Goal: Information Seeking & Learning: Check status

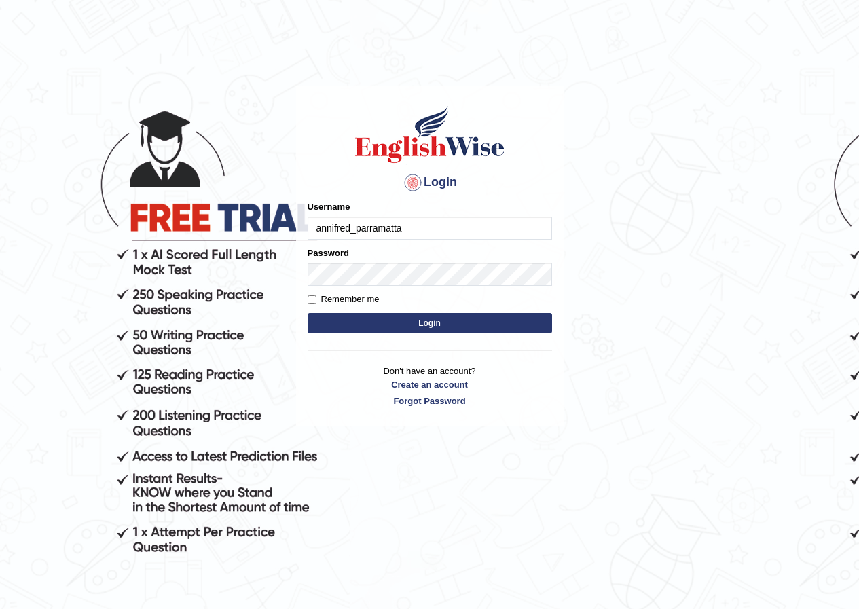
type input "annifred_parramatta"
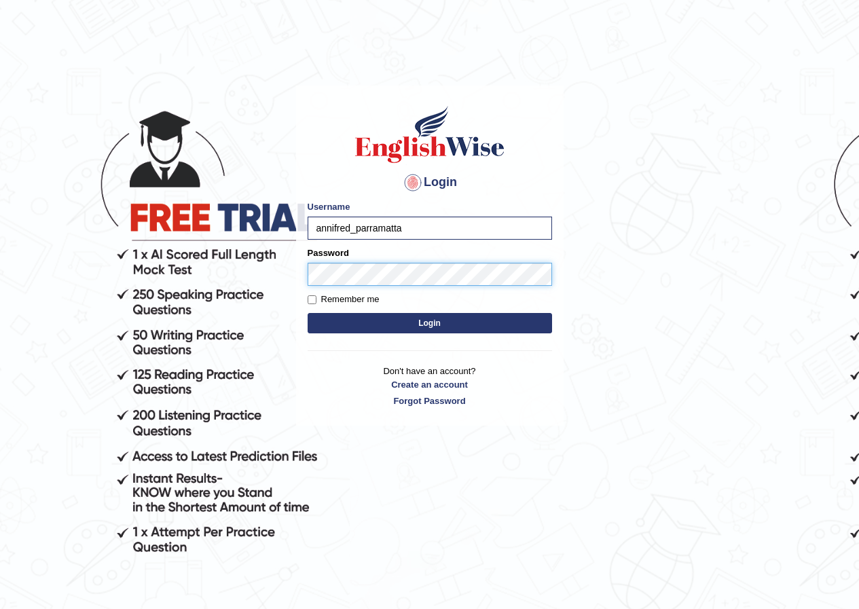
click at [308, 313] on button "Login" at bounding box center [430, 323] width 245 height 20
click at [464, 310] on form "Please fix the following errors: Username annifred_parramatta Password Remember…" at bounding box center [430, 268] width 245 height 137
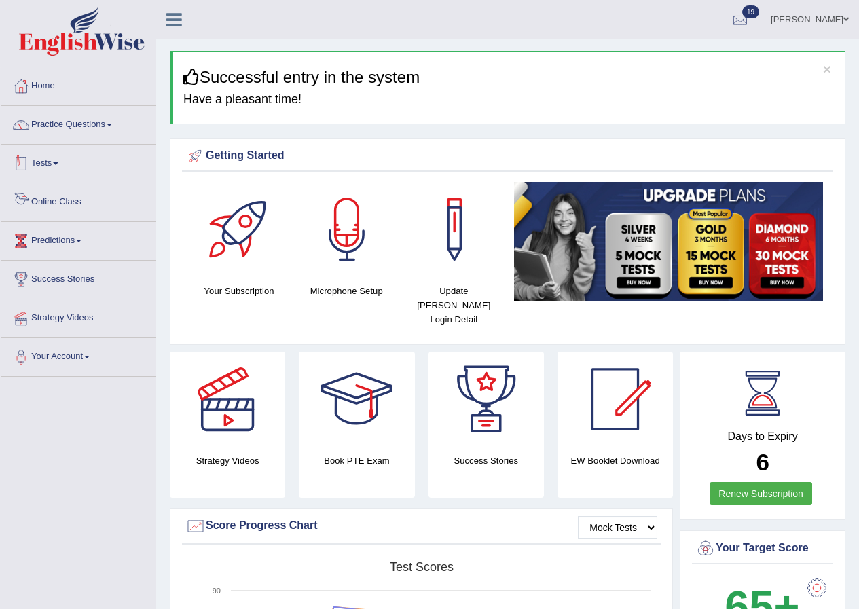
click at [58, 164] on span at bounding box center [55, 163] width 5 height 3
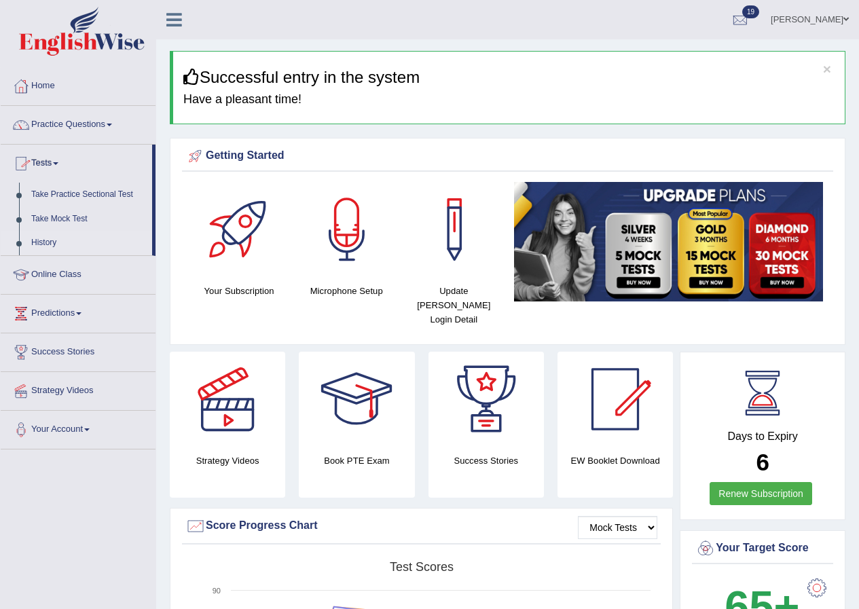
click at [45, 240] on link "History" at bounding box center [88, 243] width 127 height 24
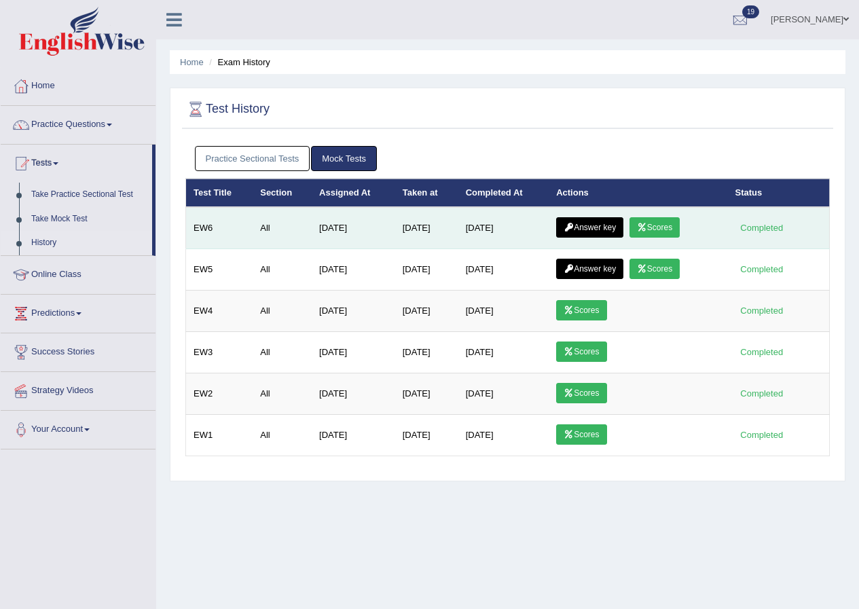
click at [680, 226] on link "Scores" at bounding box center [655, 227] width 50 height 20
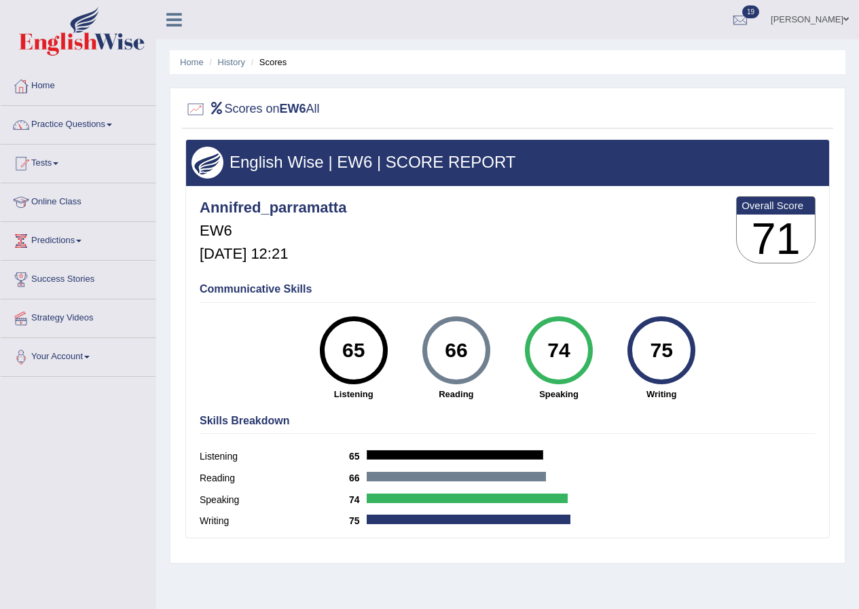
drag, startPoint x: 346, startPoint y: 352, endPoint x: 370, endPoint y: 351, distance: 24.5
click at [370, 351] on div "65" at bounding box center [354, 350] width 50 height 57
drag, startPoint x: 655, startPoint y: 348, endPoint x: 678, endPoint y: 345, distance: 23.3
click at [678, 345] on div "75" at bounding box center [662, 350] width 50 height 57
click at [463, 274] on div "English Wise | EW6 | SCORE REPORT Annifred_parramatta EW6 [DATE] 12:21 Overall …" at bounding box center [507, 338] width 645 height 399
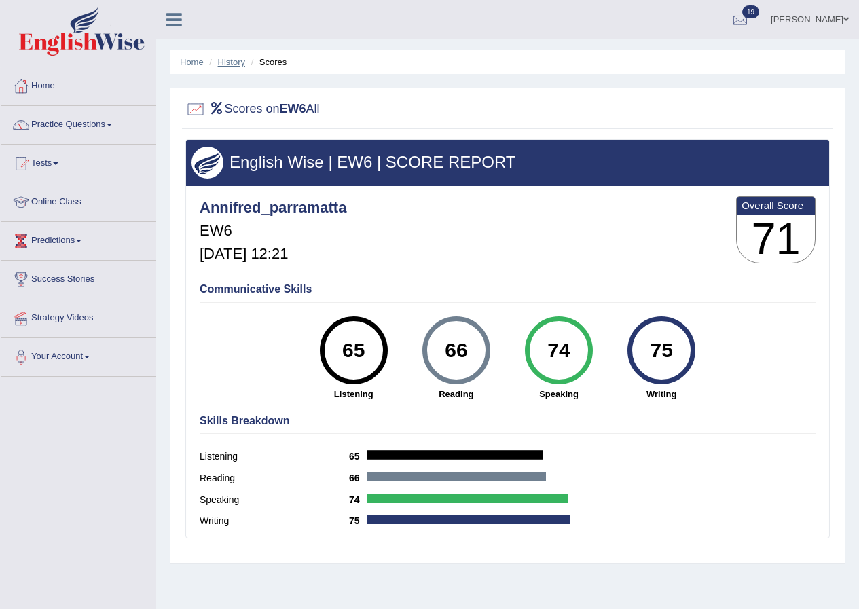
click at [238, 65] on link "History" at bounding box center [231, 62] width 27 height 10
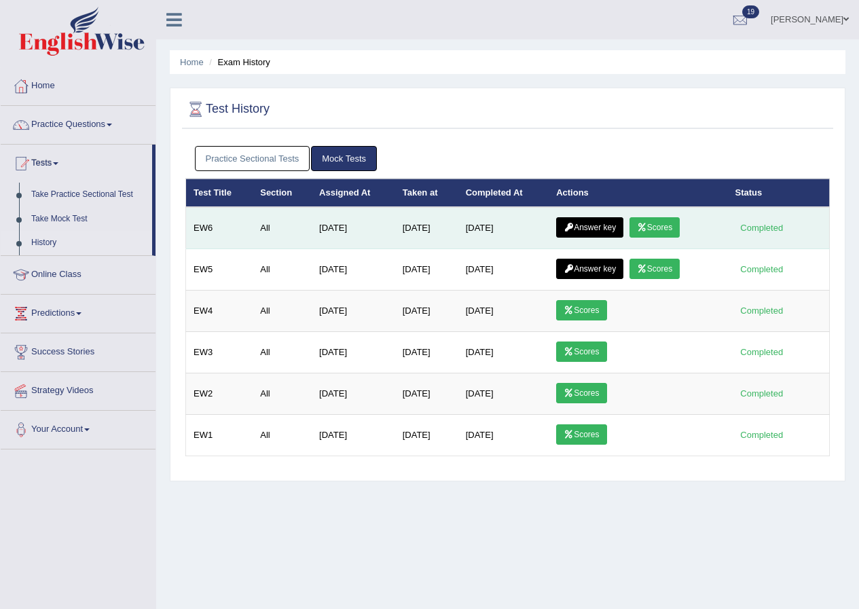
click at [583, 230] on link "Answer key" at bounding box center [589, 227] width 67 height 20
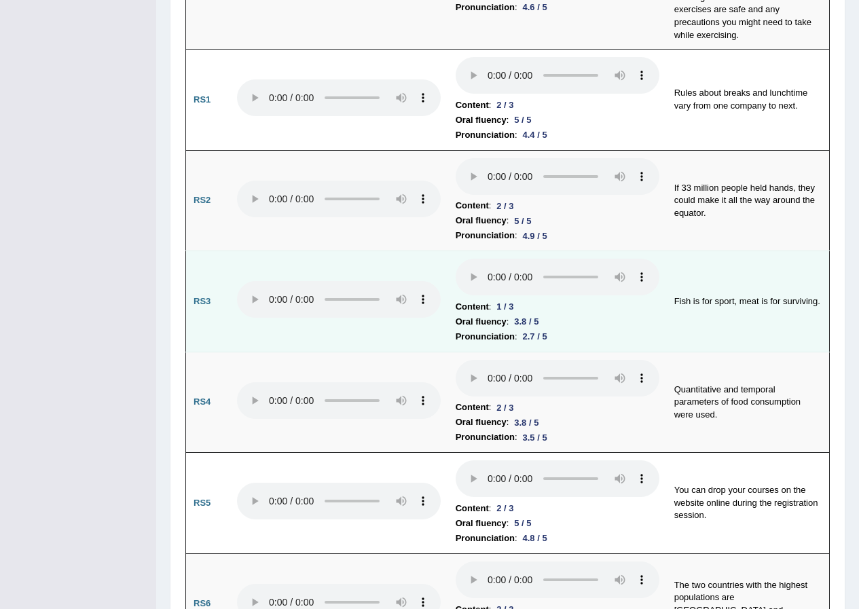
scroll to position [1155, 0]
drag, startPoint x: 497, startPoint y: 280, endPoint x: 514, endPoint y: 281, distance: 17.0
click at [514, 298] on div "1 / 3" at bounding box center [505, 305] width 28 height 14
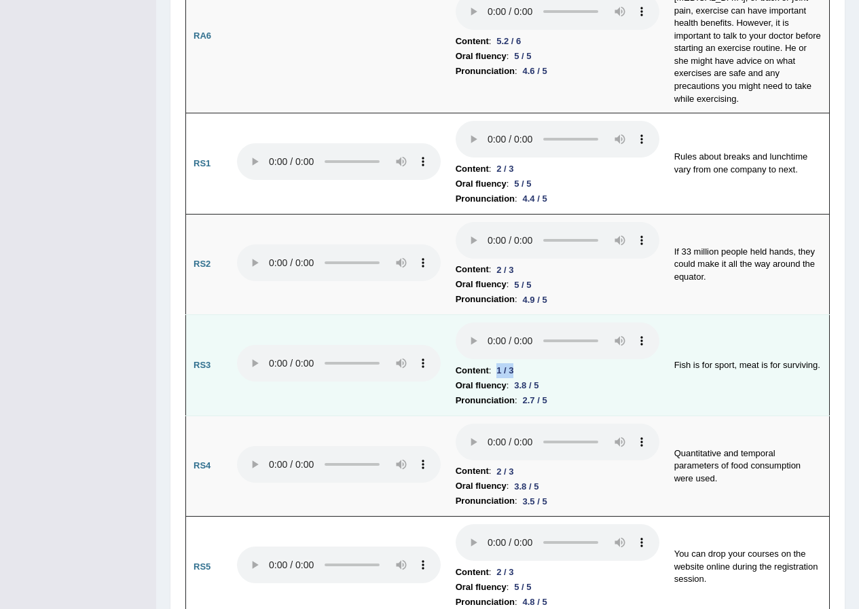
scroll to position [1087, 0]
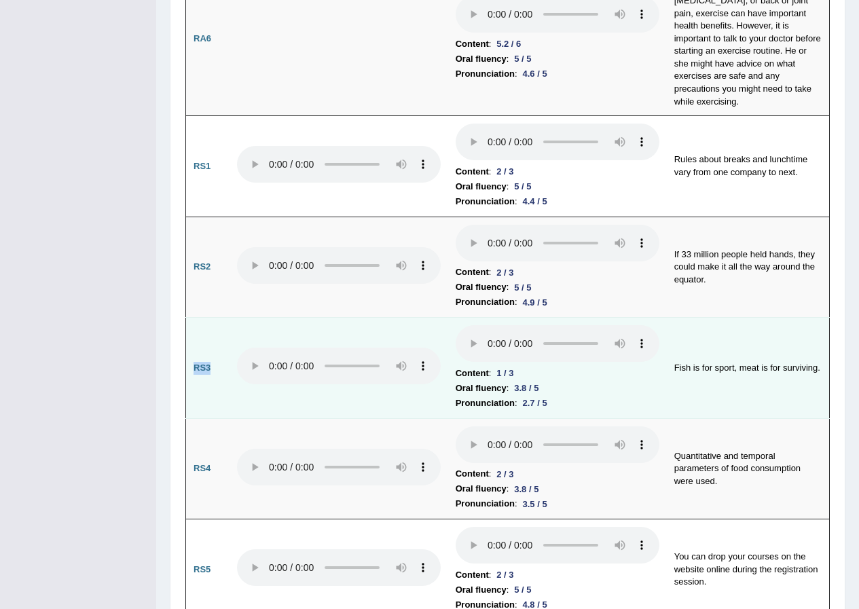
drag, startPoint x: 199, startPoint y: 339, endPoint x: 217, endPoint y: 340, distance: 18.4
click at [217, 340] on td "RS3" at bounding box center [207, 368] width 43 height 101
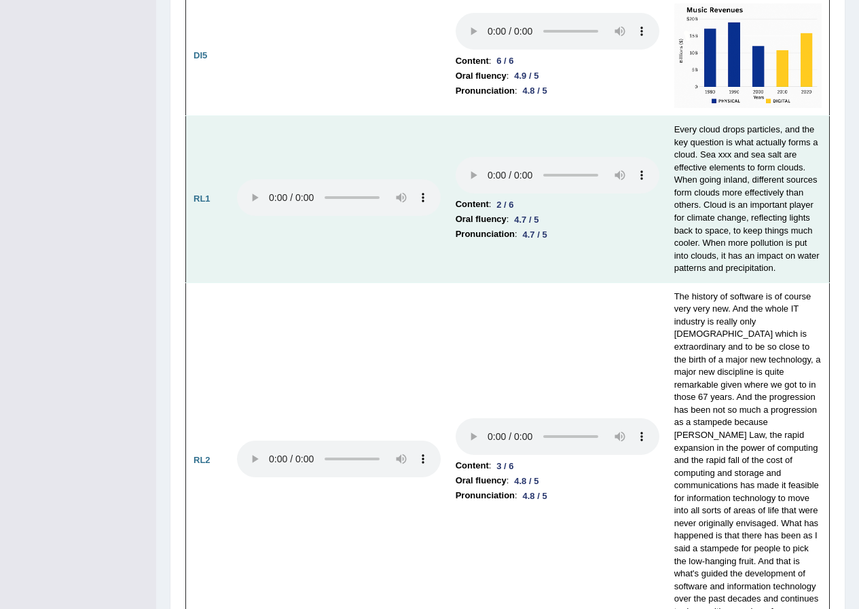
scroll to position [2717, 0]
drag, startPoint x: 497, startPoint y: 177, endPoint x: 520, endPoint y: 179, distance: 23.3
click at [519, 197] on div "2 / 6" at bounding box center [505, 204] width 28 height 14
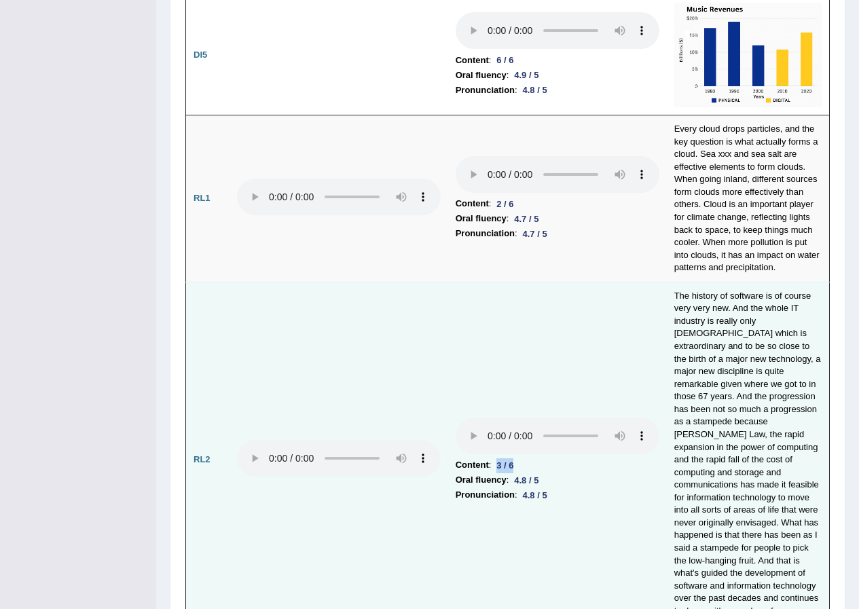
drag, startPoint x: 498, startPoint y: 429, endPoint x: 523, endPoint y: 427, distance: 25.3
click at [523, 458] on li "Content : 3 / 6" at bounding box center [558, 465] width 204 height 15
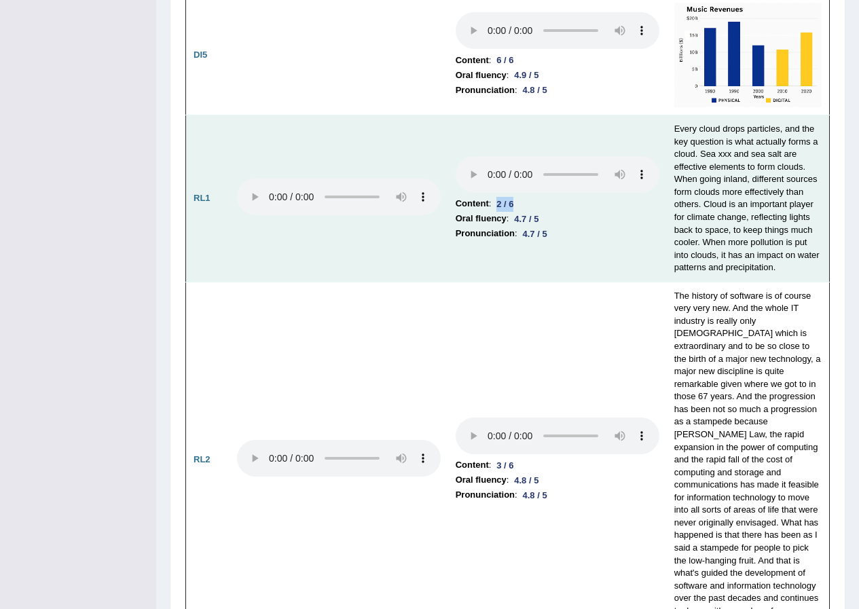
click at [518, 197] on div "2 / 6" at bounding box center [505, 204] width 28 height 14
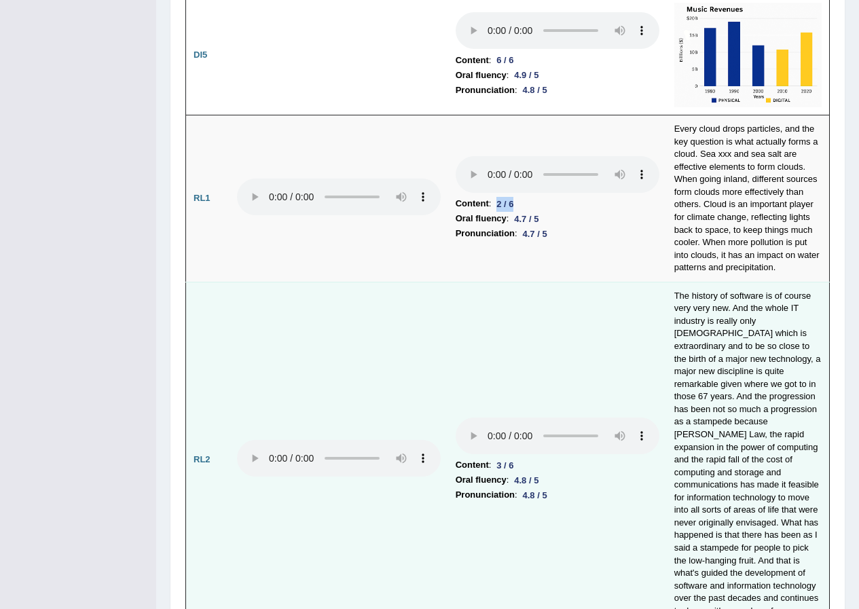
click at [517, 421] on td "Content : 3 / 6 Oral fluency : 4.8 / 5 Pronunciation : 4.8 / 5" at bounding box center [557, 460] width 219 height 356
click at [476, 330] on td "Content : 3 / 6 Oral fluency : 4.8 / 5 Pronunciation : 4.8 / 5" at bounding box center [557, 460] width 219 height 356
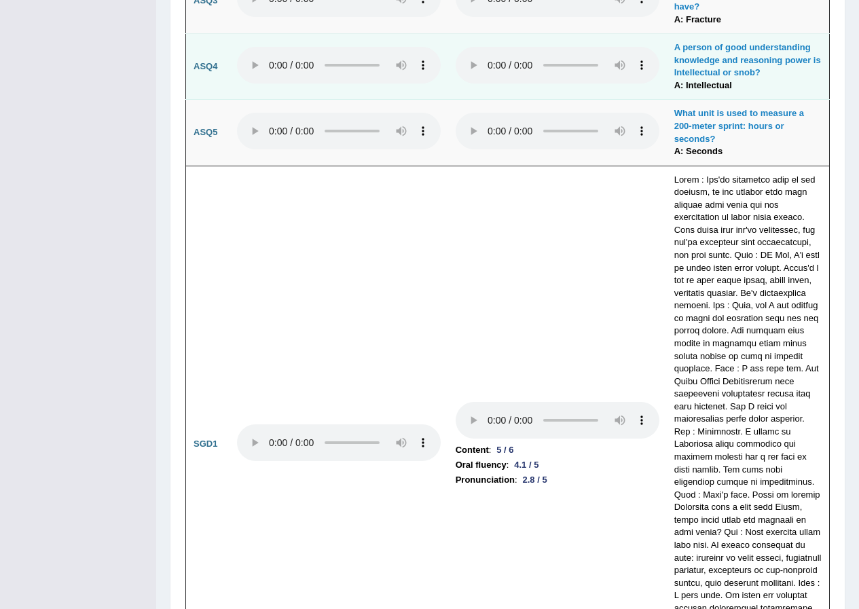
scroll to position [3736, 0]
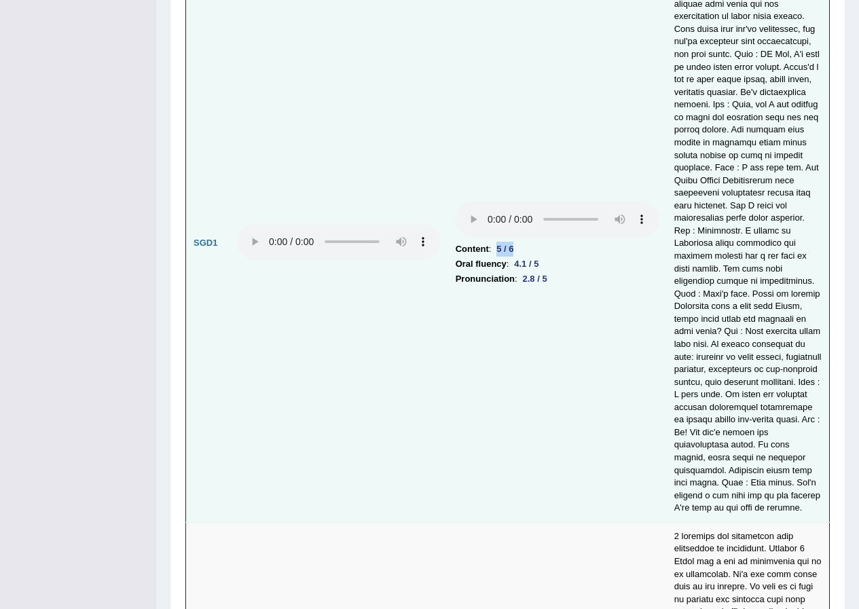
drag, startPoint x: 494, startPoint y: 213, endPoint x: 516, endPoint y: 206, distance: 23.0
click at [516, 242] on div "5 / 6" at bounding box center [505, 249] width 28 height 14
drag, startPoint x: 526, startPoint y: 239, endPoint x: 551, endPoint y: 236, distance: 25.3
click at [551, 272] on div "2.8 / 5" at bounding box center [535, 279] width 35 height 14
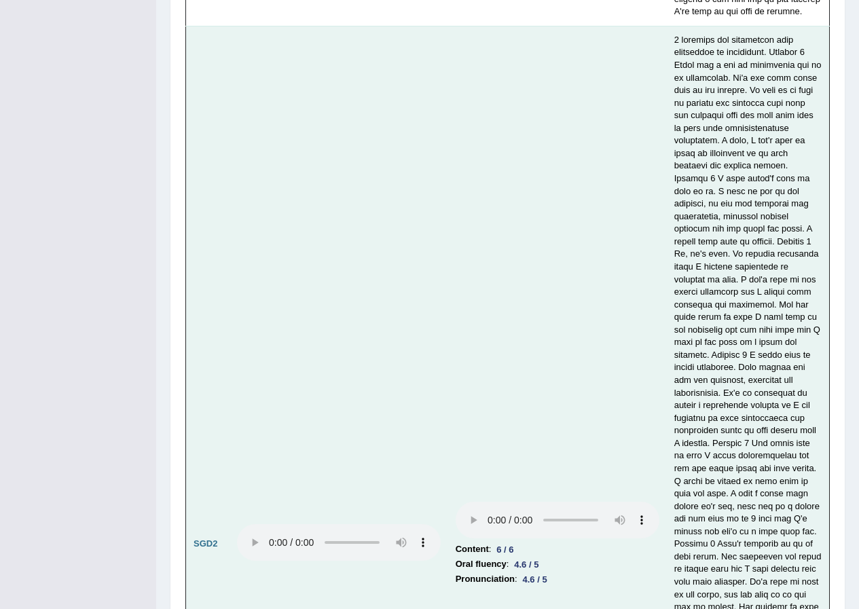
scroll to position [4415, 0]
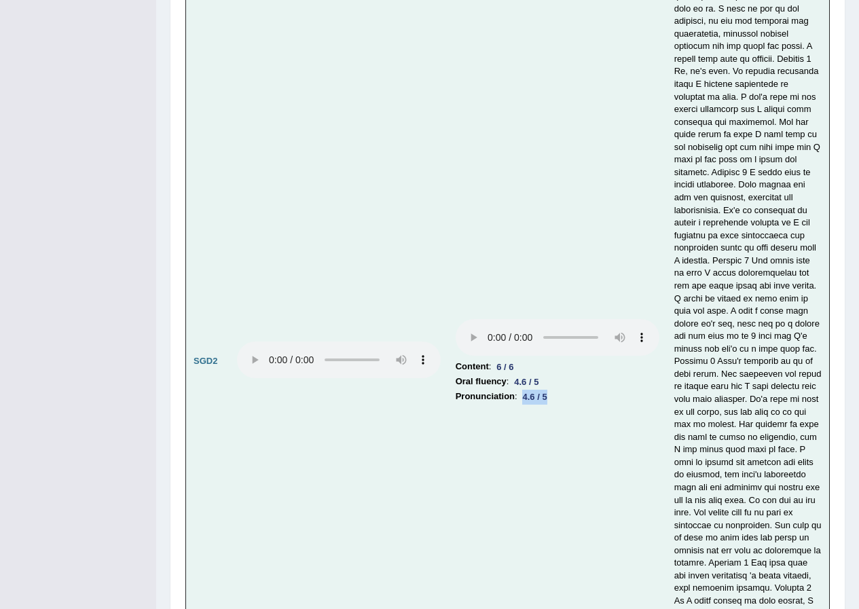
drag, startPoint x: 526, startPoint y: 338, endPoint x: 553, endPoint y: 340, distance: 26.6
click at [553, 390] on div "4.6 / 5" at bounding box center [535, 397] width 35 height 14
drag, startPoint x: 497, startPoint y: 306, endPoint x: 513, endPoint y: 308, distance: 15.8
click at [513, 360] on div "6 / 6" at bounding box center [505, 367] width 28 height 14
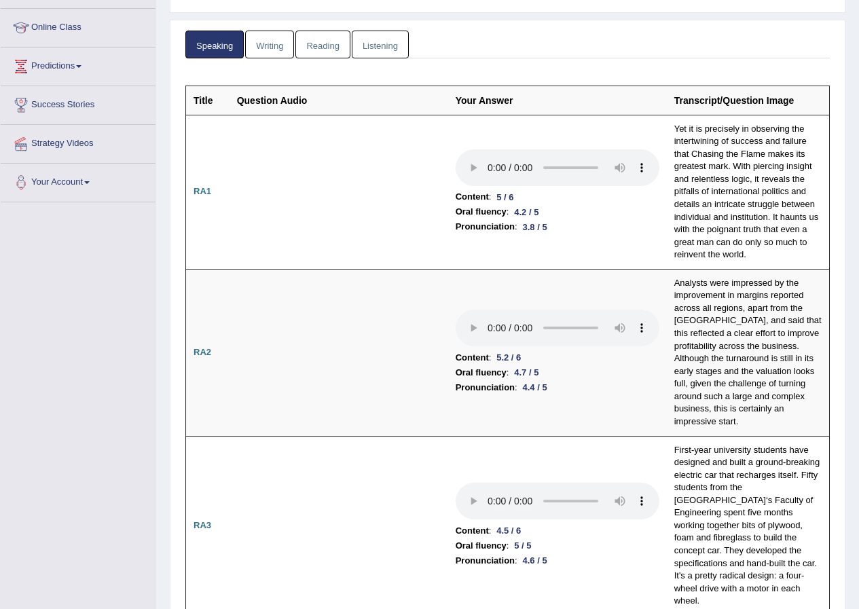
scroll to position [0, 0]
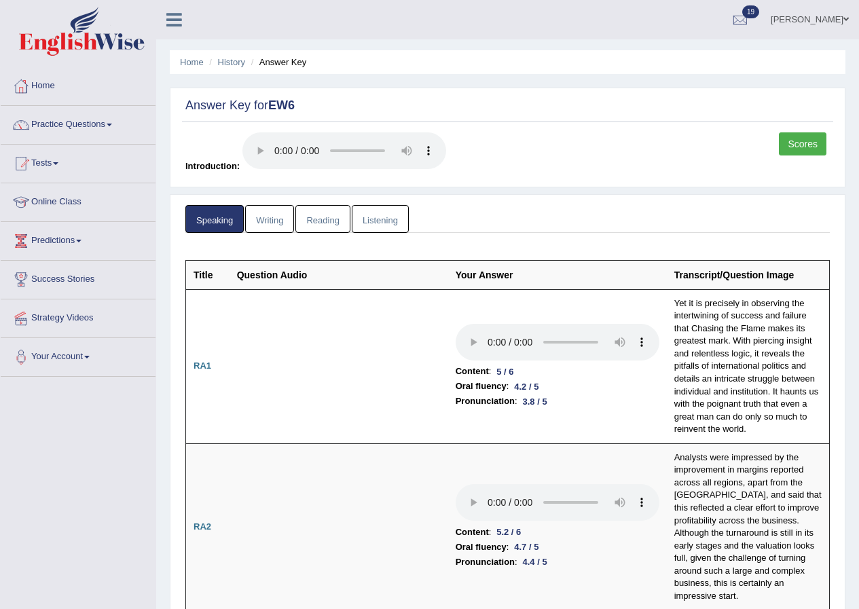
click at [276, 220] on link "Writing" at bounding box center [269, 219] width 49 height 28
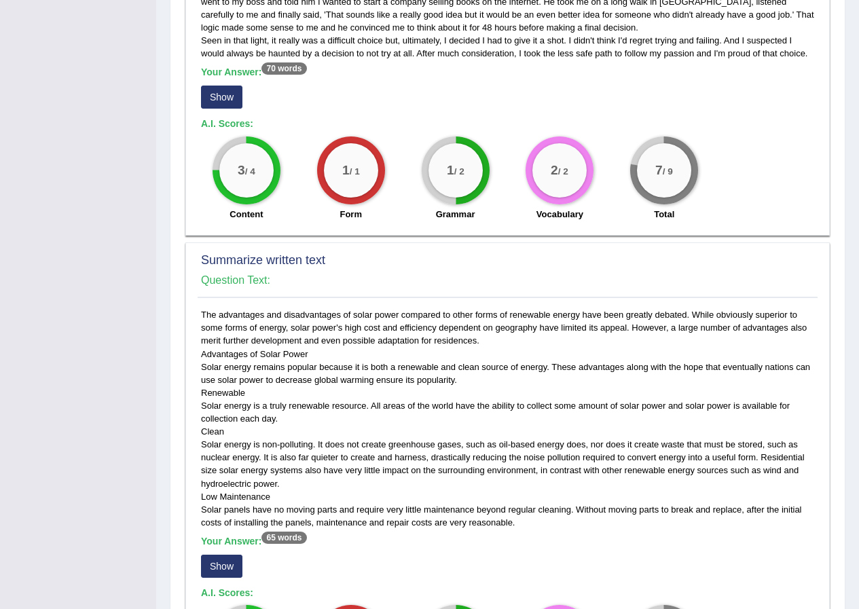
scroll to position [272, 0]
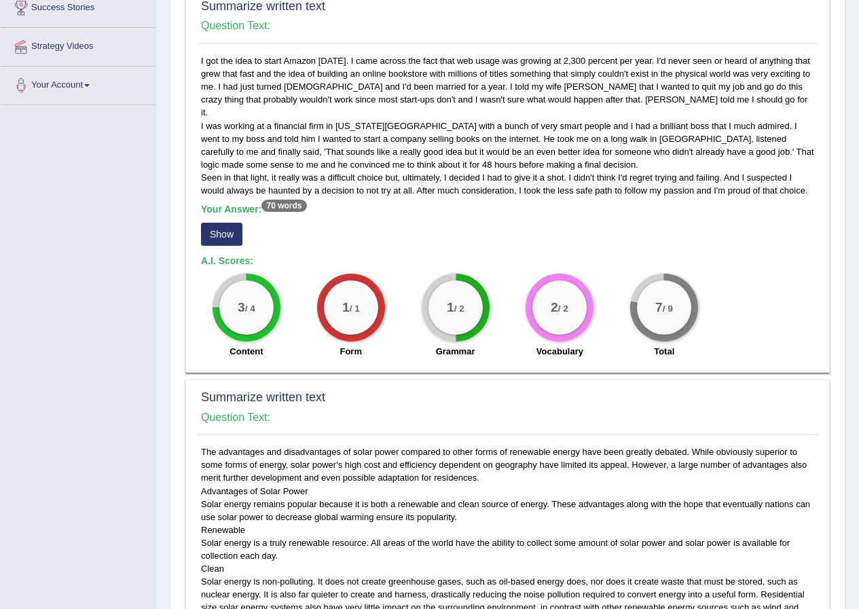
drag, startPoint x: 229, startPoint y: 214, endPoint x: 236, endPoint y: 213, distance: 6.9
click at [228, 223] on button "Show" at bounding box center [221, 234] width 41 height 23
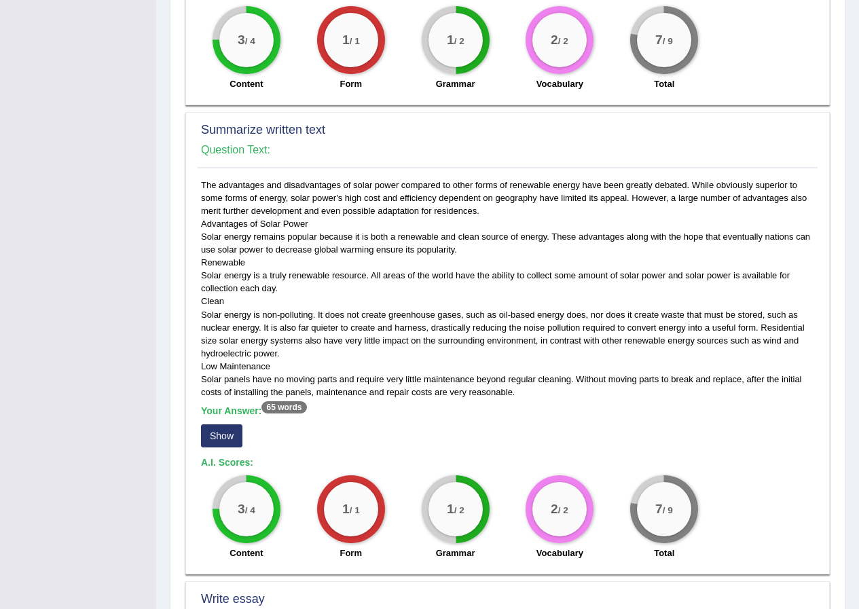
scroll to position [679, 0]
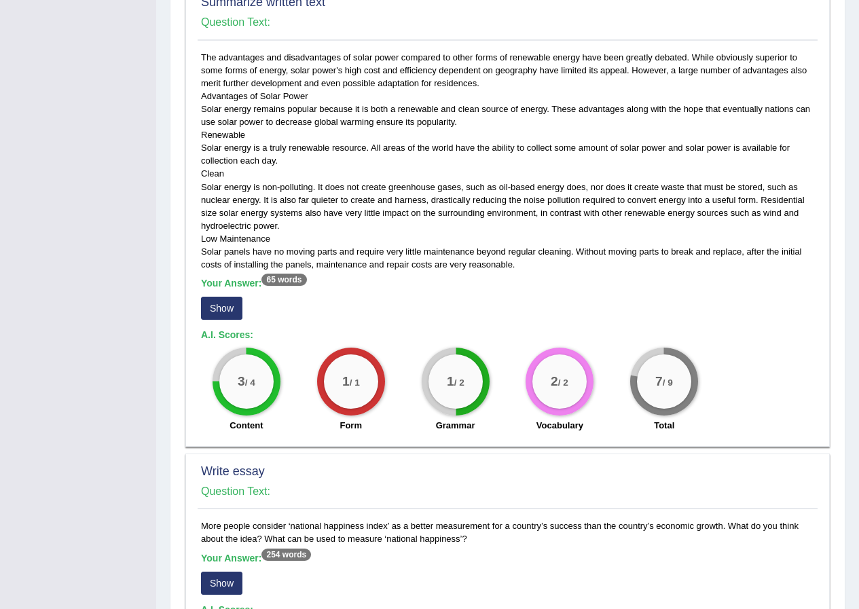
click at [230, 297] on button "Show" at bounding box center [221, 308] width 41 height 23
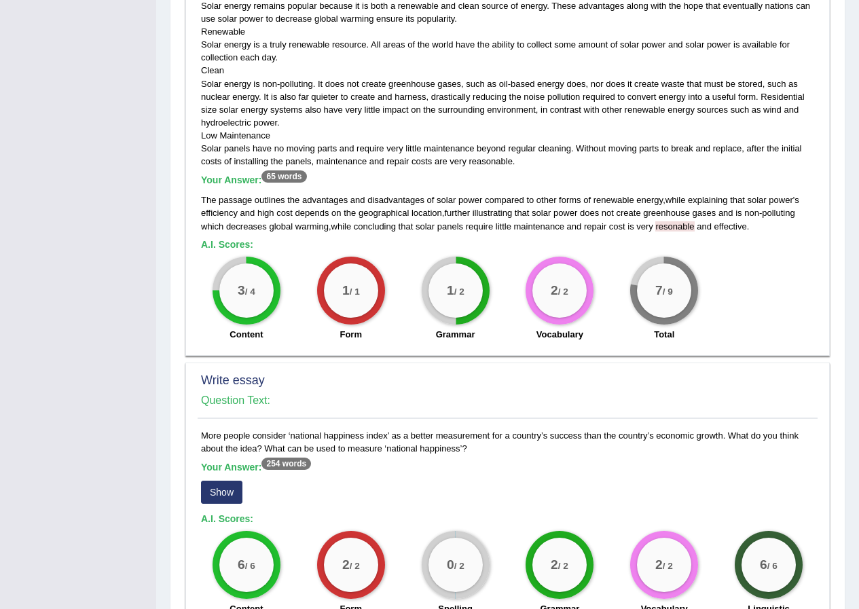
scroll to position [941, 0]
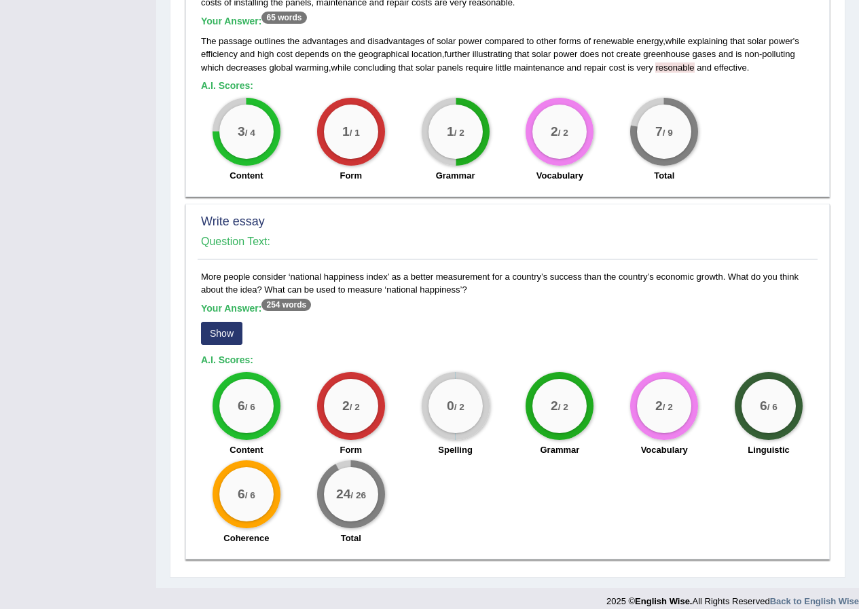
click at [215, 322] on button "Show" at bounding box center [221, 333] width 41 height 23
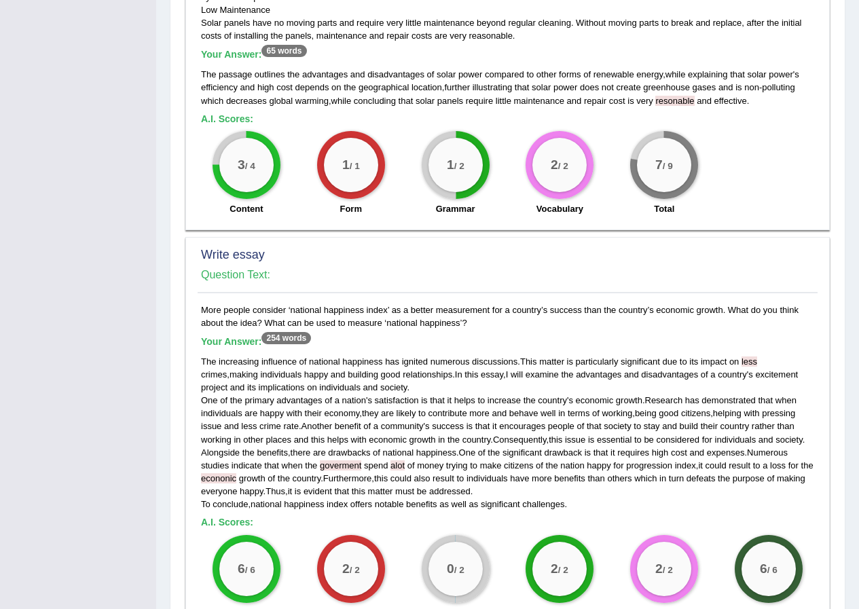
scroll to position [976, 0]
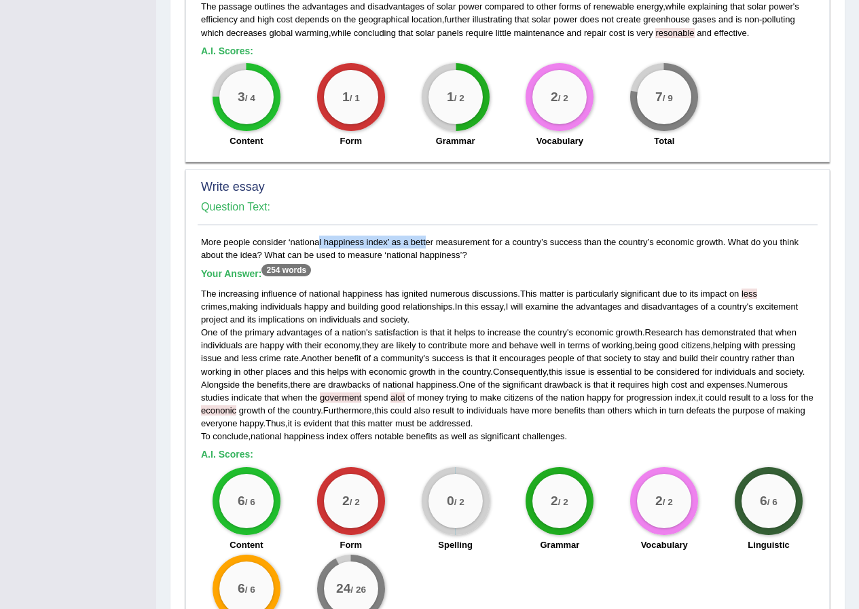
drag, startPoint x: 285, startPoint y: 230, endPoint x: 394, endPoint y: 230, distance: 109.4
click at [394, 236] on div "More people consider ‘national happiness index’ as a better measurement for a c…" at bounding box center [508, 441] width 620 height 411
click at [751, 289] on span "less" at bounding box center [750, 294] width 16 height 10
click at [764, 302] on span "excitement" at bounding box center [776, 307] width 43 height 10
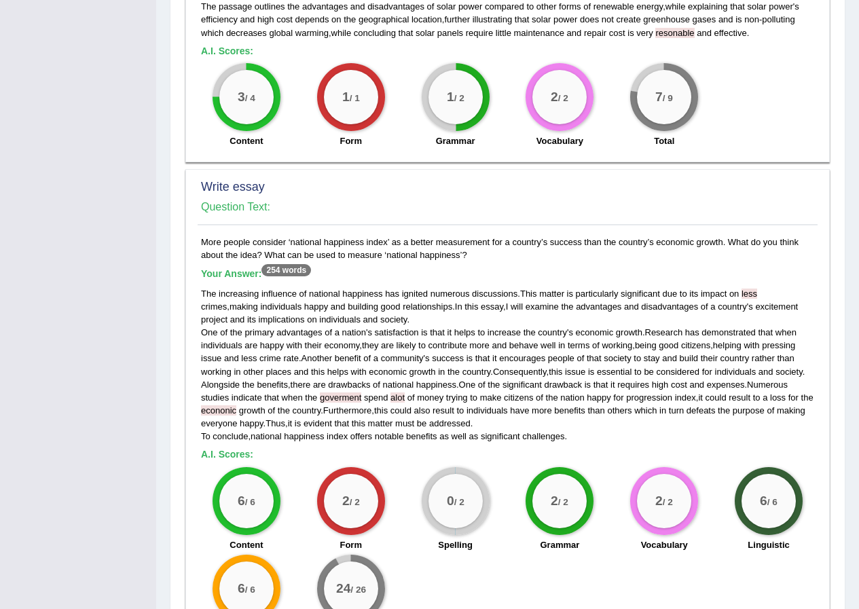
drag, startPoint x: 679, startPoint y: 327, endPoint x: 683, endPoint y: 432, distance: 105.4
click at [683, 432] on div "More people consider ‘national happiness index’ as a better measurement for a c…" at bounding box center [508, 441] width 620 height 411
click at [376, 236] on div "More people consider ‘national happiness index’ as a better measurement for a c…" at bounding box center [508, 441] width 620 height 411
click at [317, 236] on div "More people consider ‘national happiness index’ as a better measurement for a c…" at bounding box center [508, 441] width 620 height 411
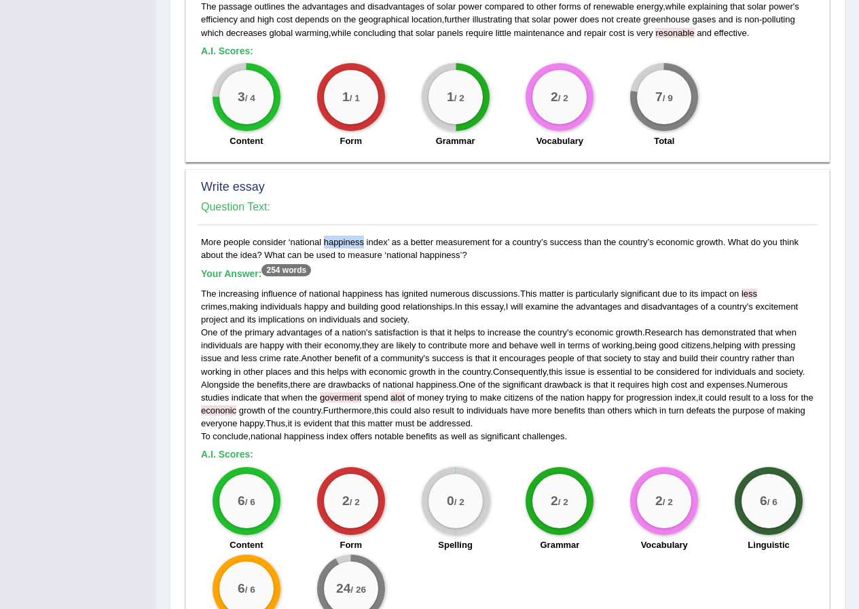
click at [317, 236] on div "More people consider ‘national happiness index’ as a better measurement for a c…" at bounding box center [508, 441] width 620 height 411
click at [371, 236] on div "More people consider ‘national happiness index’ as a better measurement for a c…" at bounding box center [508, 441] width 620 height 411
click at [366, 236] on div "More people consider ‘national happiness index’ as a better measurement for a c…" at bounding box center [508, 441] width 620 height 411
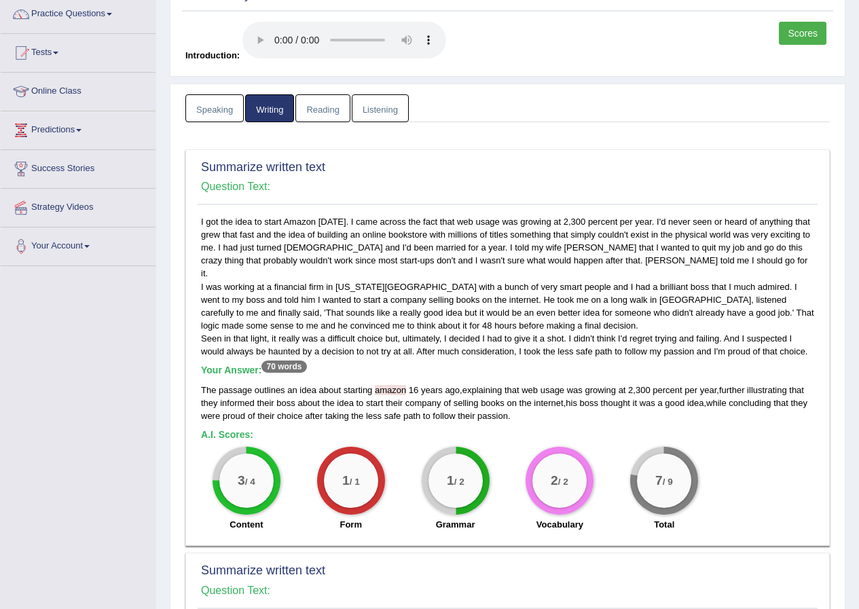
scroll to position [0, 0]
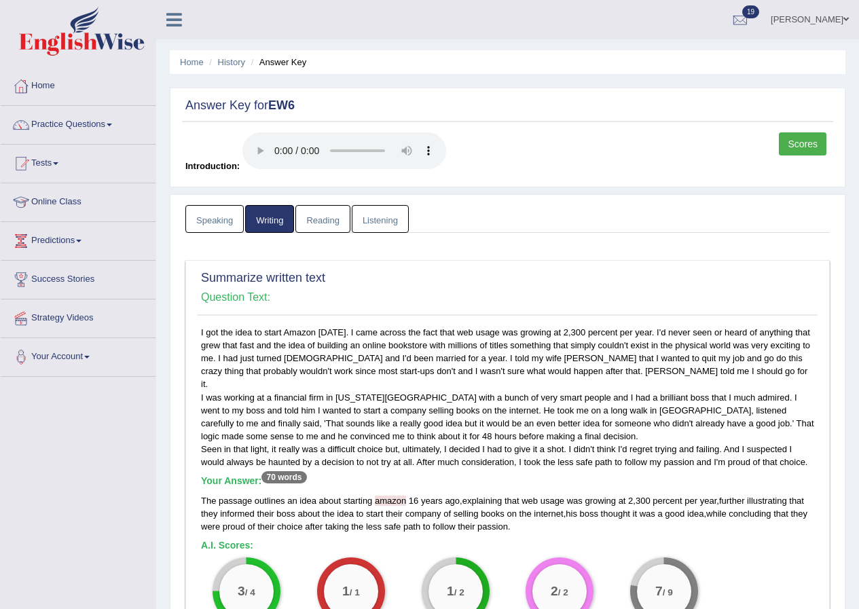
click at [336, 220] on link "Reading" at bounding box center [322, 219] width 54 height 28
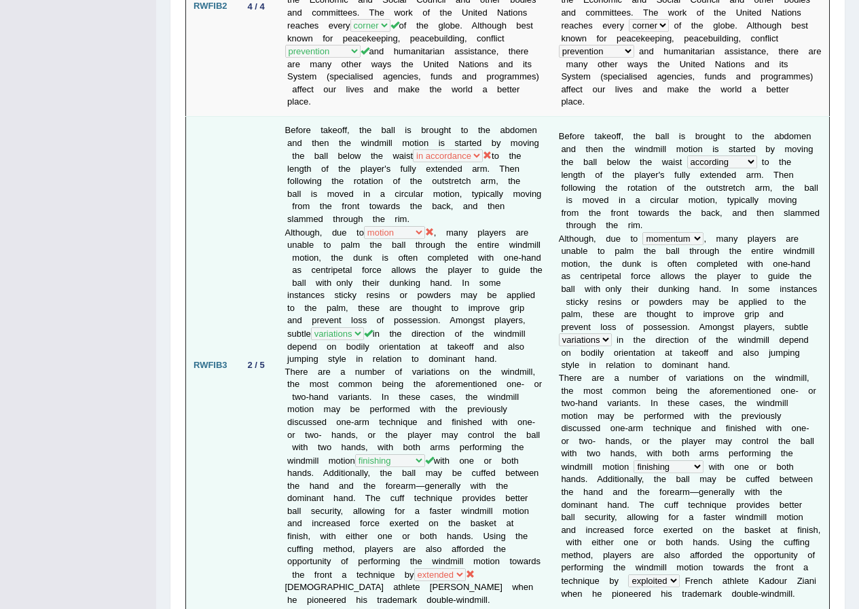
scroll to position [679, 0]
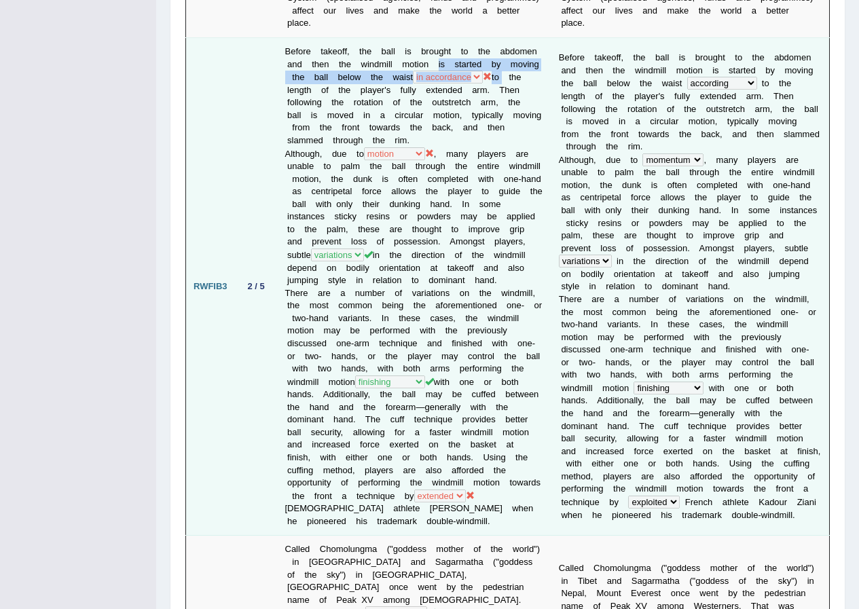
drag, startPoint x: 438, startPoint y: 60, endPoint x: 501, endPoint y: 77, distance: 65.6
click at [501, 77] on td "Before takeoff, the ball is brought to the abdomen and then the windmill motion…" at bounding box center [415, 287] width 274 height 498
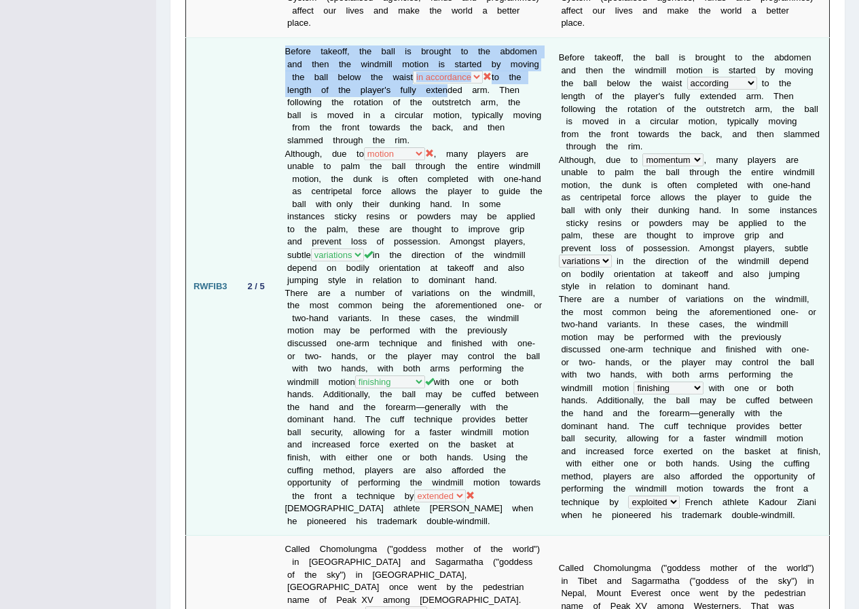
drag, startPoint x: 327, startPoint y: 58, endPoint x: 439, endPoint y: 90, distance: 117.2
click at [439, 90] on td "Before takeoff, the ball is brought to the abdomen and then the windmill motion…" at bounding box center [415, 287] width 274 height 498
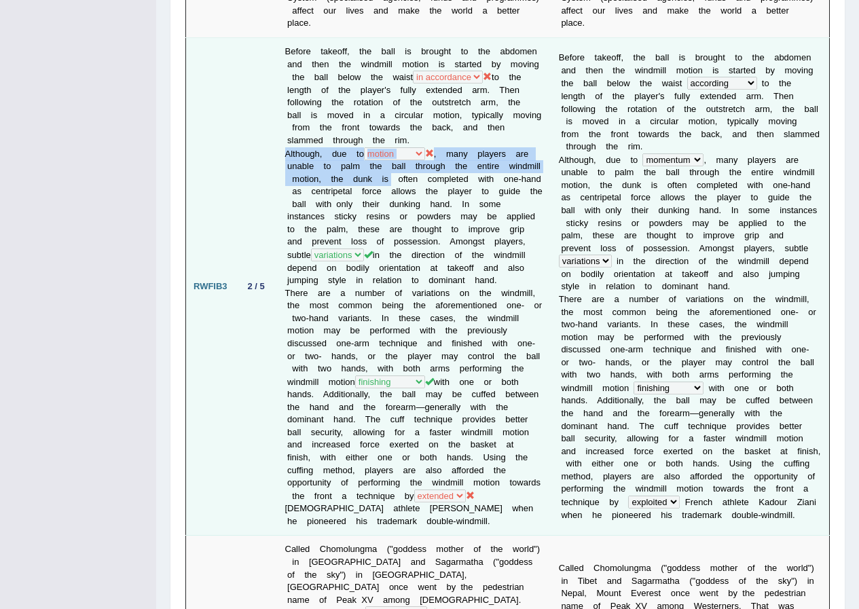
drag, startPoint x: 286, startPoint y: 149, endPoint x: 391, endPoint y: 181, distance: 109.4
click at [391, 181] on td "Before takeoff, the ball is brought to the abdomen and then the windmill motion…" at bounding box center [415, 287] width 274 height 498
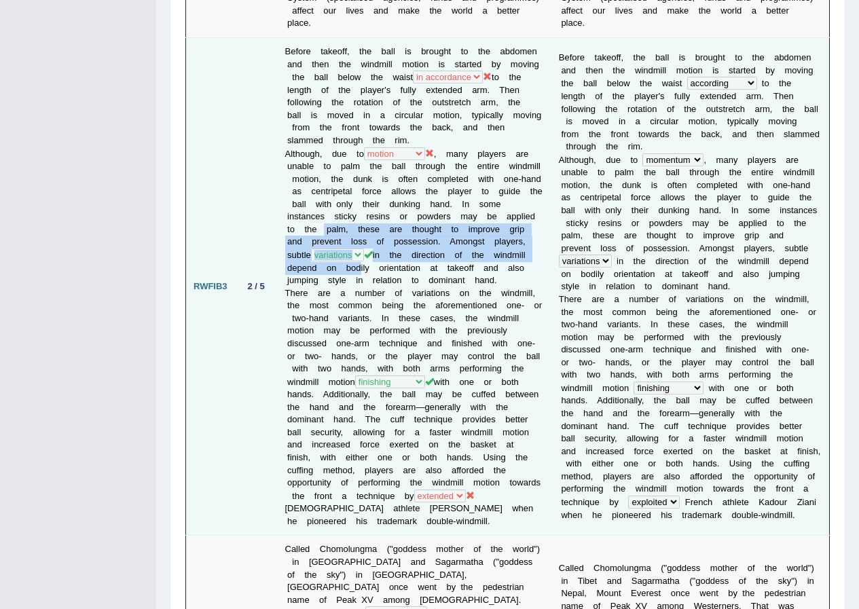
drag, startPoint x: 323, startPoint y: 230, endPoint x: 351, endPoint y: 264, distance: 43.5
click at [351, 264] on td "Before takeoff, the ball is brought to the abdomen and then the windmill motion…" at bounding box center [415, 287] width 274 height 498
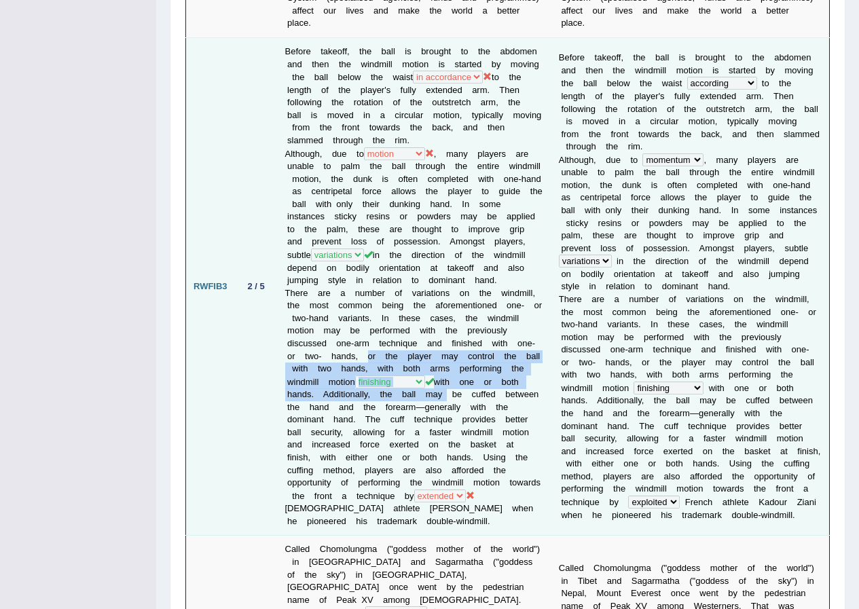
drag, startPoint x: 369, startPoint y: 357, endPoint x: 442, endPoint y: 393, distance: 81.4
click at [442, 393] on td "Before takeoff, the ball is brought to the abdomen and then the windmill motion…" at bounding box center [415, 287] width 274 height 498
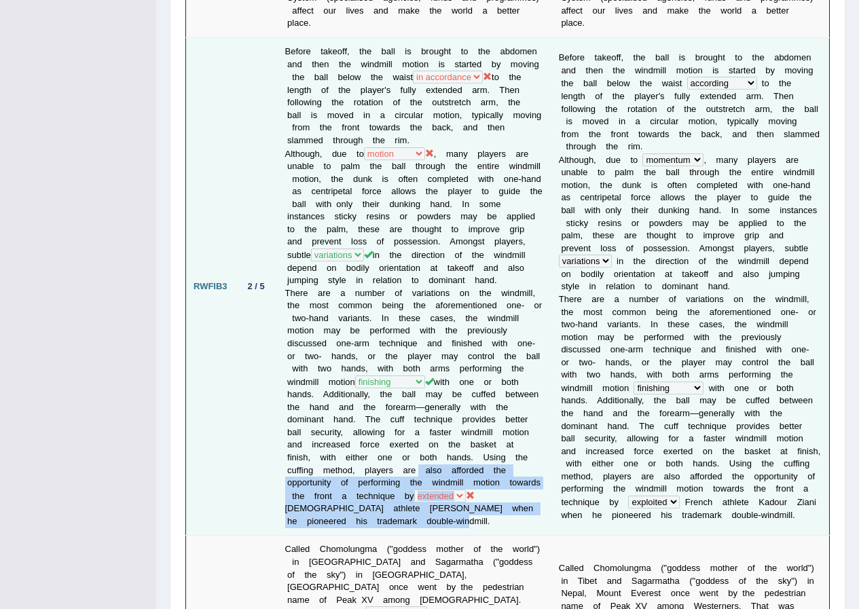
drag, startPoint x: 411, startPoint y: 472, endPoint x: 416, endPoint y: 531, distance: 58.6
click at [416, 531] on td "Before takeoff, the ball is brought to the abdomen and then the windmill motion…" at bounding box center [415, 287] width 274 height 498
click at [387, 338] on td "Before takeoff, the ball is brought to the abdomen and then the windmill motion…" at bounding box center [415, 287] width 274 height 498
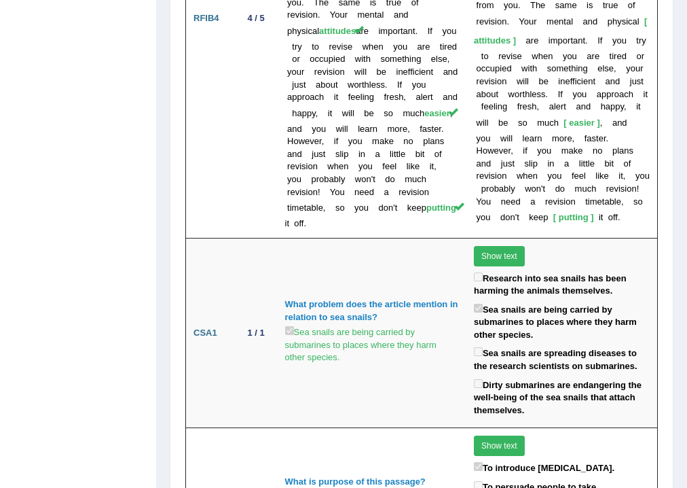
scroll to position [0, 0]
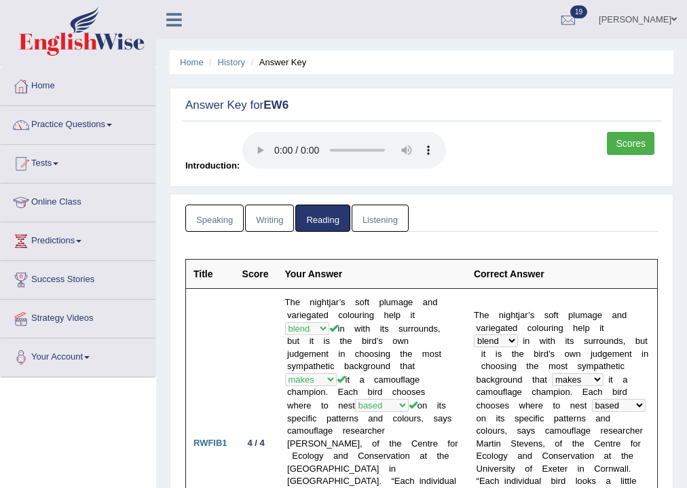
click at [367, 217] on link "Listening" at bounding box center [380, 218] width 57 height 28
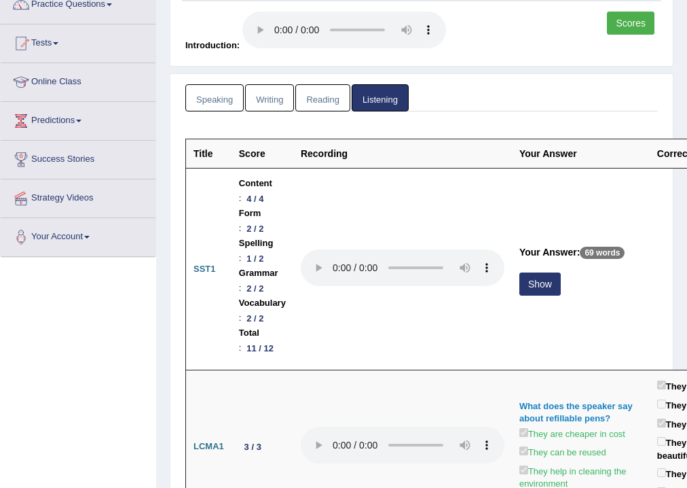
scroll to position [217, 0]
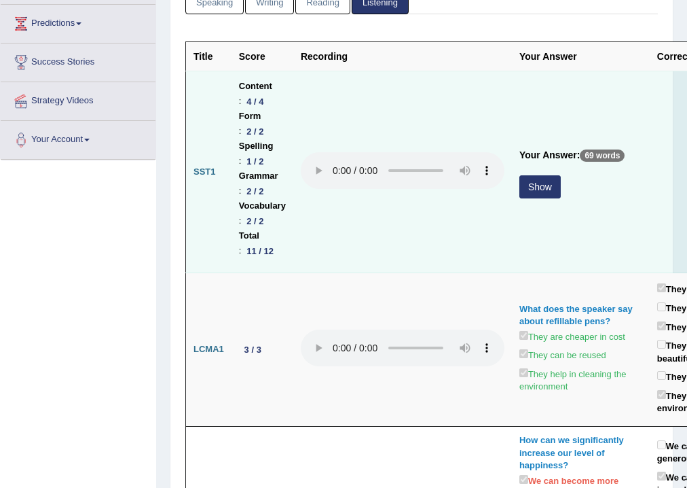
click at [539, 195] on button "Show" at bounding box center [540, 186] width 41 height 23
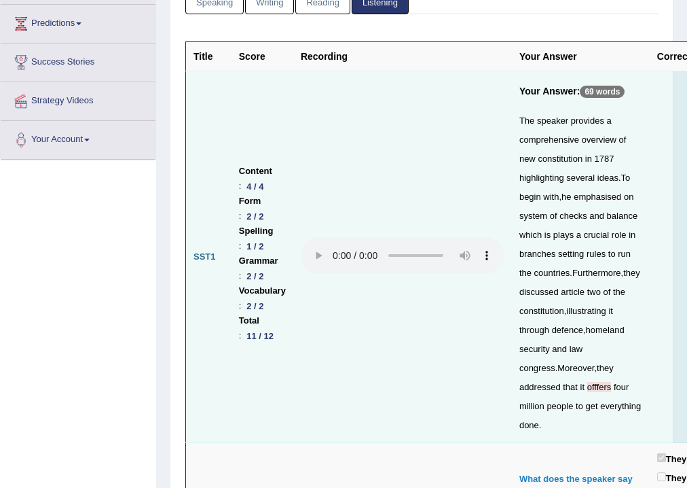
click at [588, 384] on span "offfers" at bounding box center [600, 387] width 24 height 10
click at [588, 386] on span "offfers" at bounding box center [600, 387] width 24 height 10
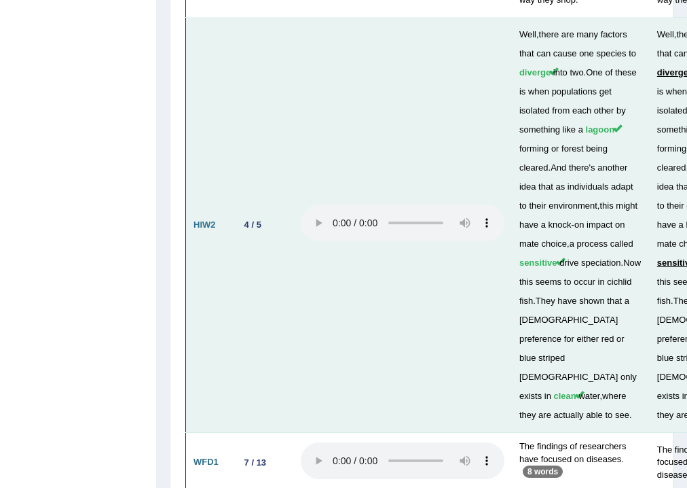
scroll to position [4362, 0]
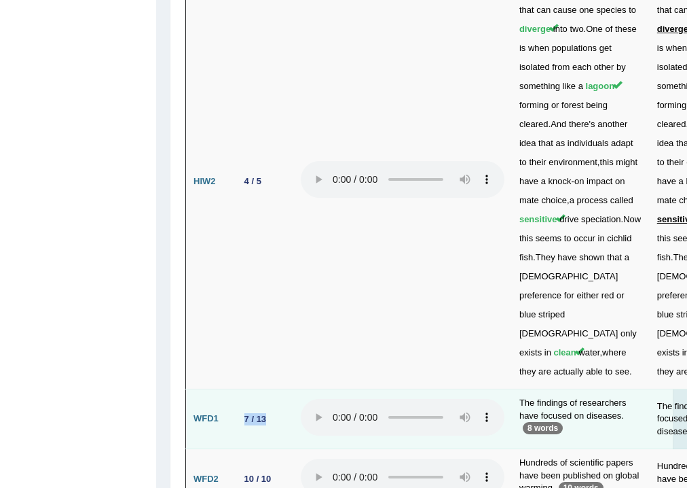
drag, startPoint x: 235, startPoint y: 267, endPoint x: 272, endPoint y: 270, distance: 36.8
click at [272, 389] on td "7 / 13" at bounding box center [263, 419] width 62 height 60
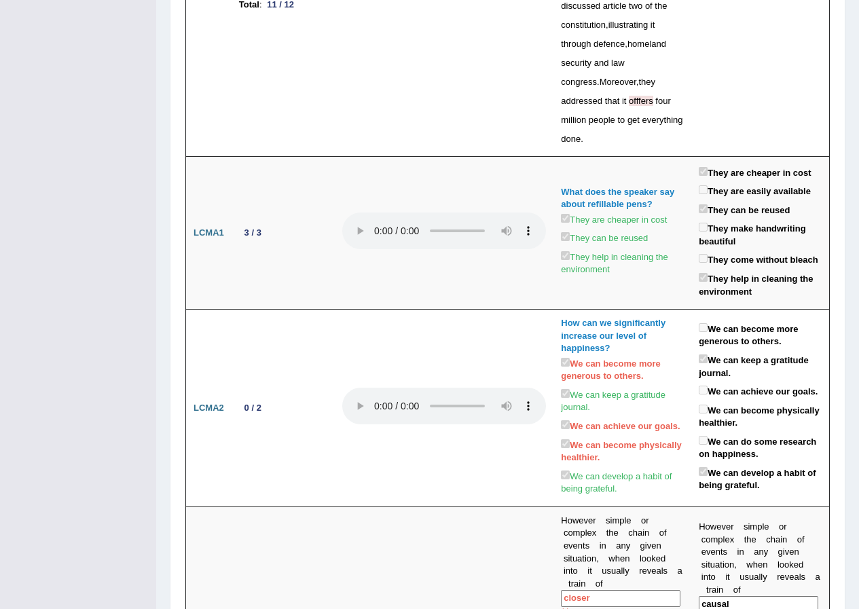
scroll to position [0, 0]
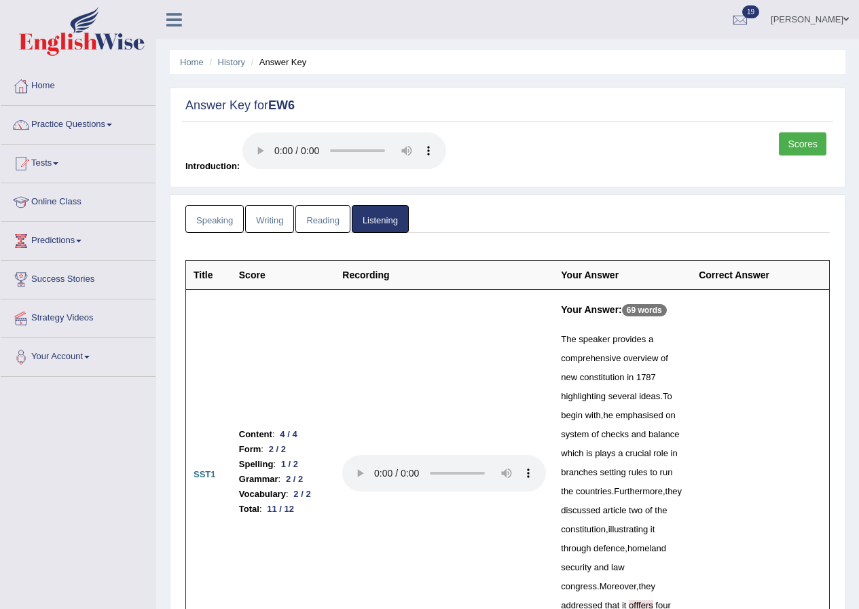
click at [527, 158] on div "Scores Introduction:" at bounding box center [507, 156] width 651 height 48
click at [236, 58] on link "History" at bounding box center [231, 62] width 27 height 10
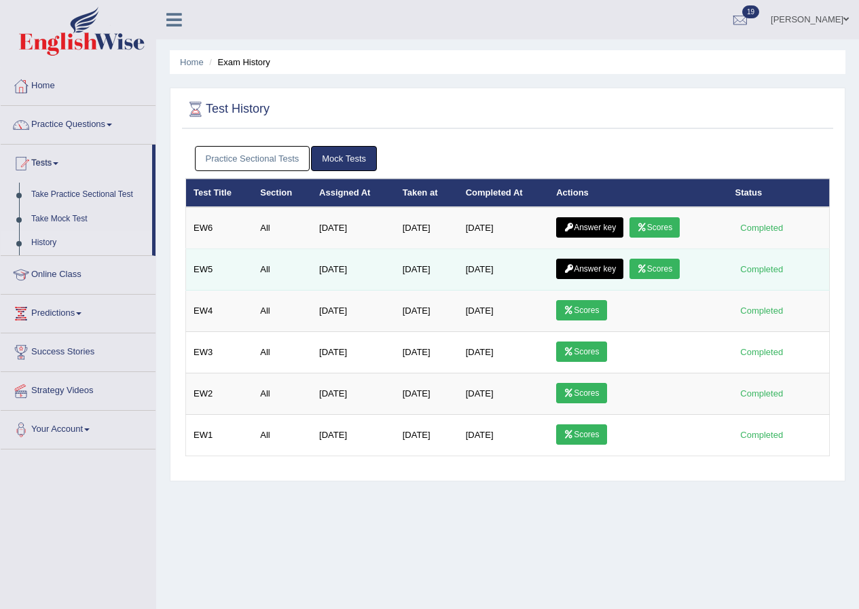
click at [655, 273] on link "Scores" at bounding box center [655, 269] width 50 height 20
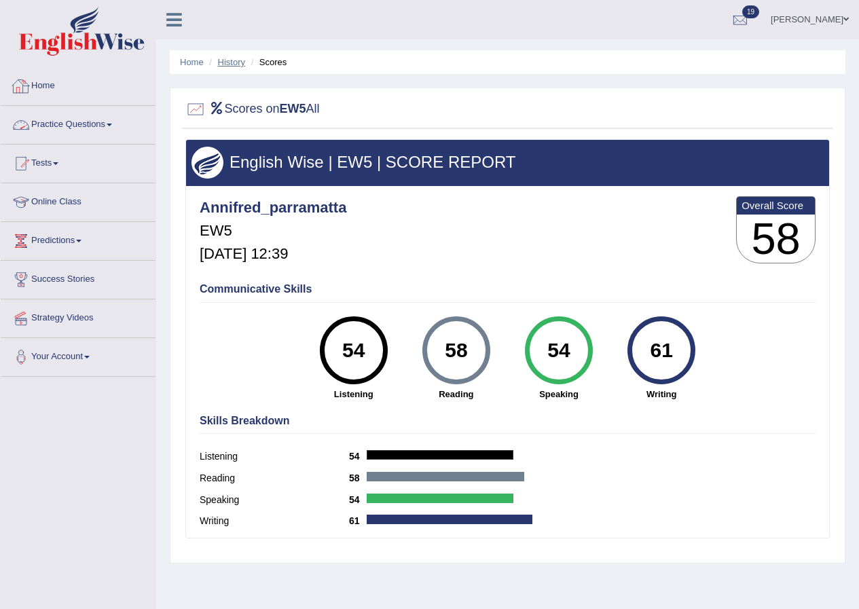
click at [238, 62] on link "History" at bounding box center [231, 62] width 27 height 10
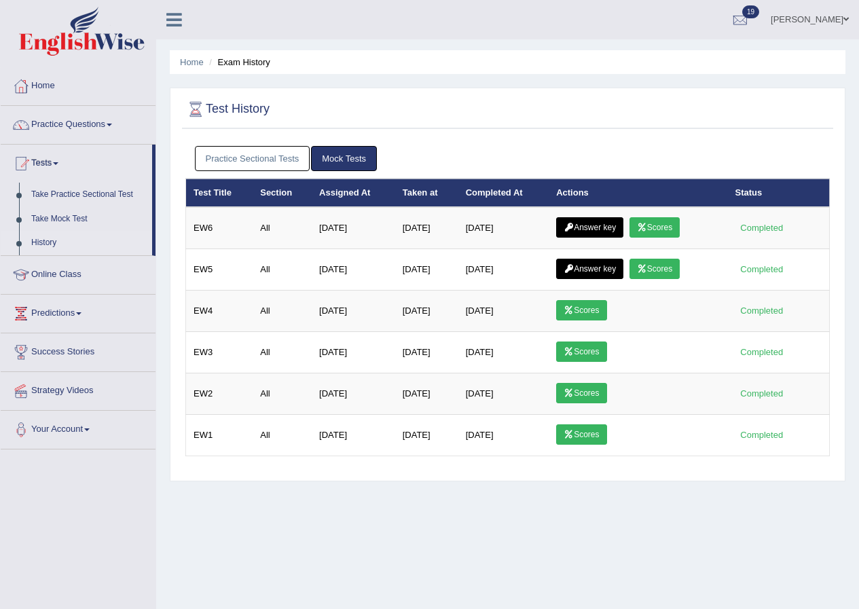
click at [835, 18] on link "[PERSON_NAME]" at bounding box center [810, 17] width 98 height 35
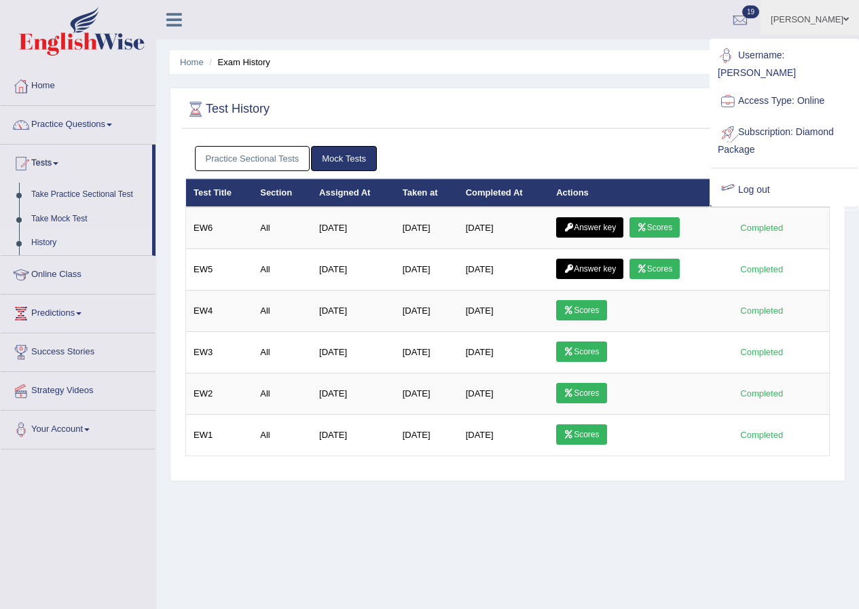
click at [775, 177] on link "Log out" at bounding box center [784, 190] width 147 height 31
